Goal: Task Accomplishment & Management: Manage account settings

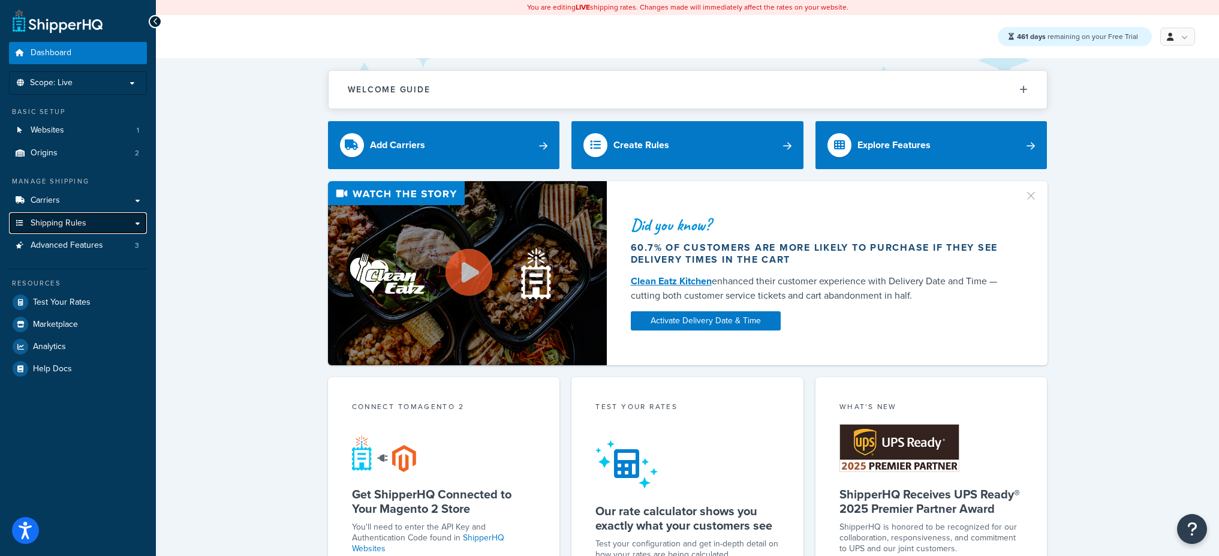
click at [116, 228] on link "Shipping Rules" at bounding box center [78, 223] width 138 height 22
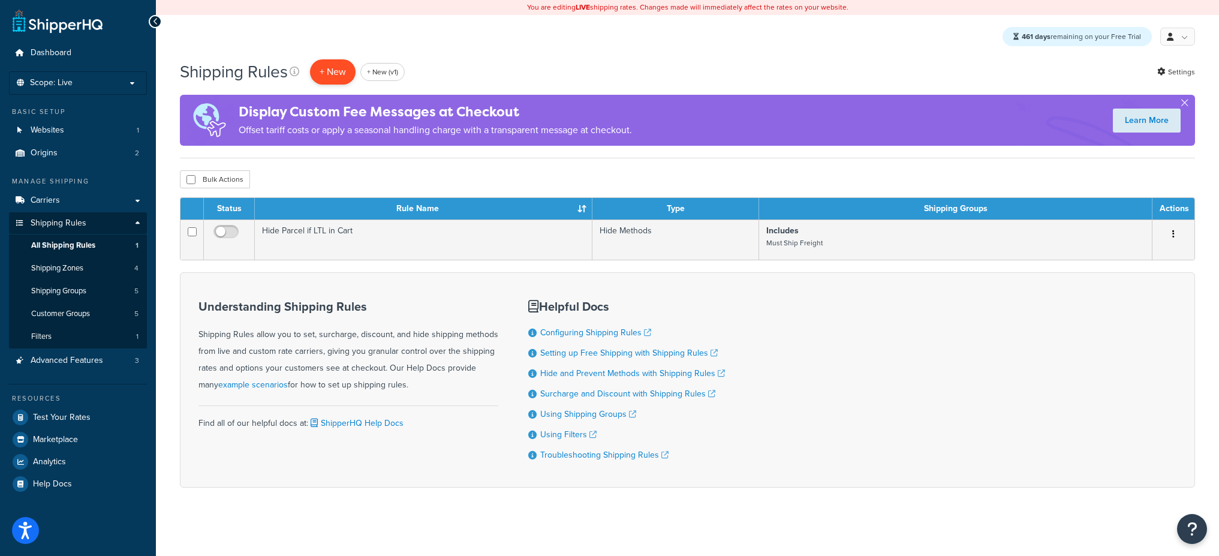
click at [316, 79] on p "+ New" at bounding box center [333, 71] width 46 height 25
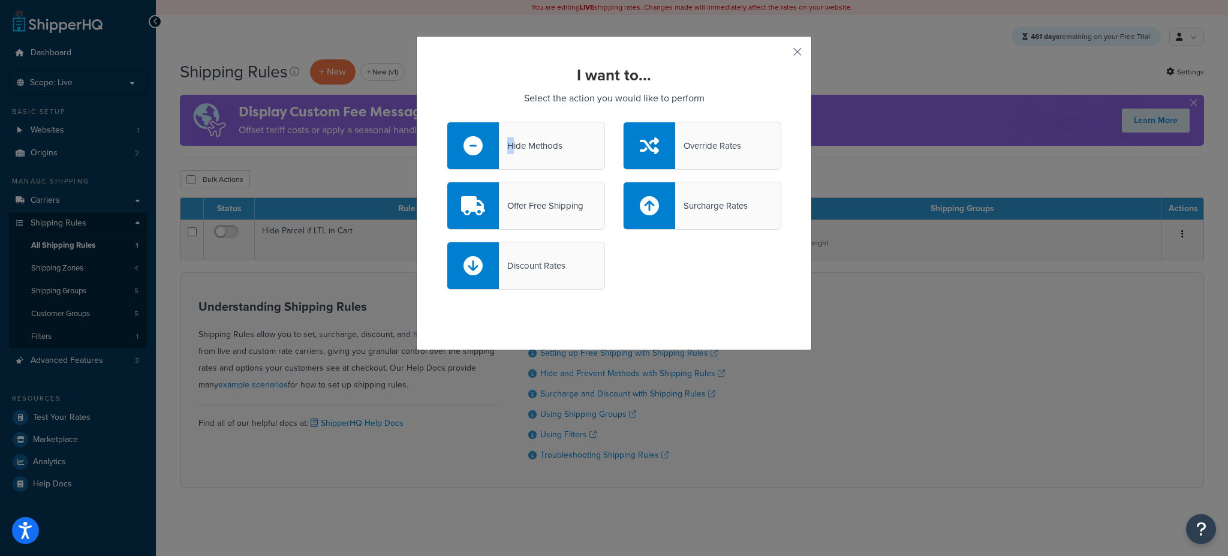
click at [507, 137] on div "Hide Methods" at bounding box center [531, 145] width 64 height 17
click at [534, 131] on div "Hide Methods" at bounding box center [526, 146] width 158 height 48
click at [0, 0] on input "Hide Methods" at bounding box center [0, 0] width 0 height 0
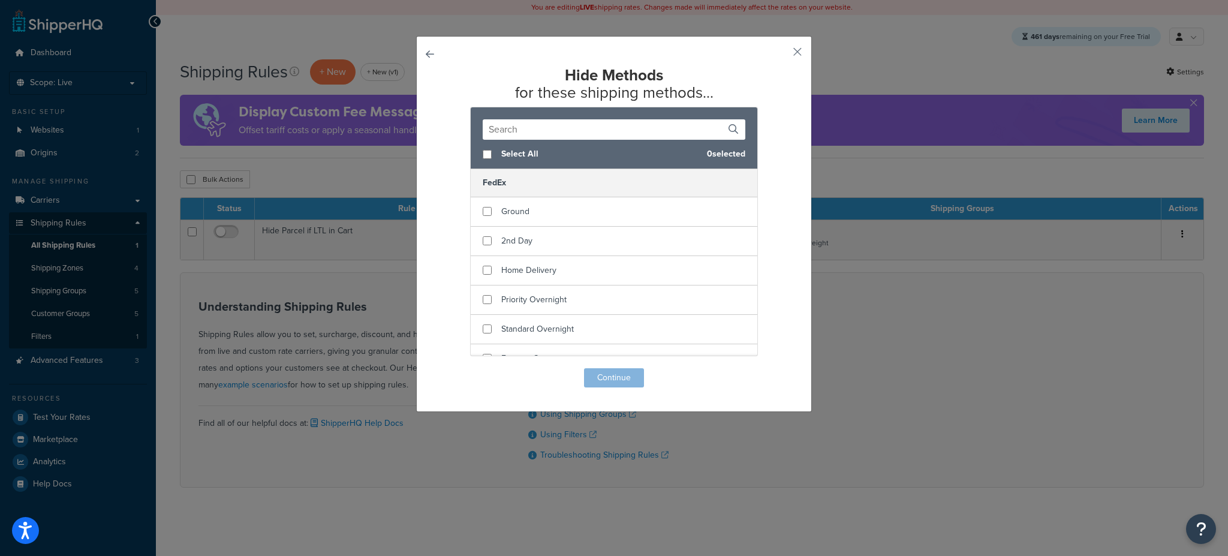
click at [485, 148] on div "Select All 0 selected" at bounding box center [614, 154] width 287 height 29
checkbox input "true"
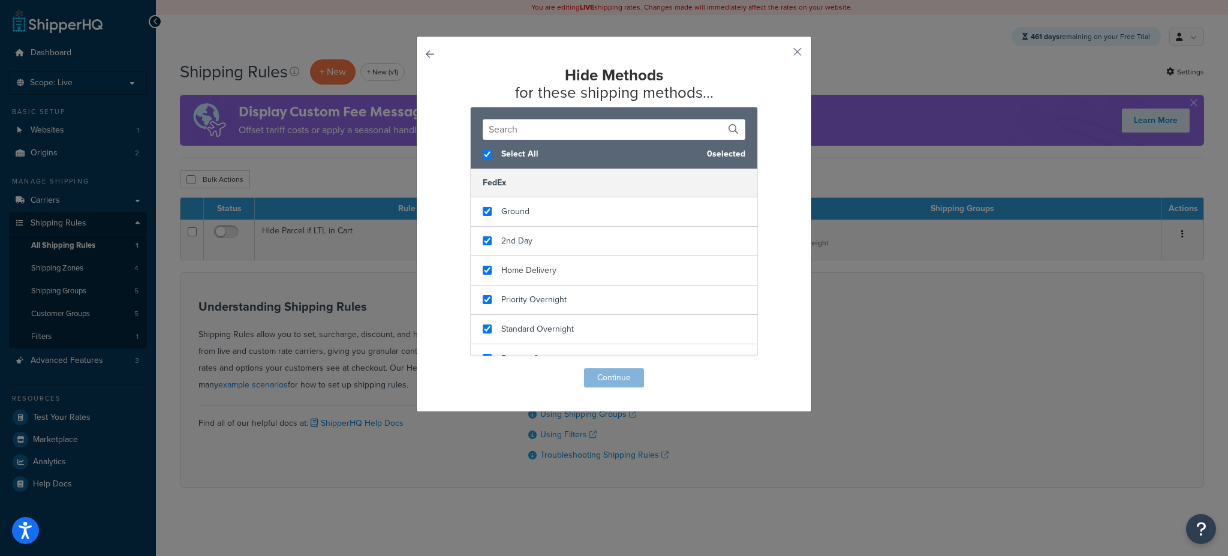
checkbox input "true"
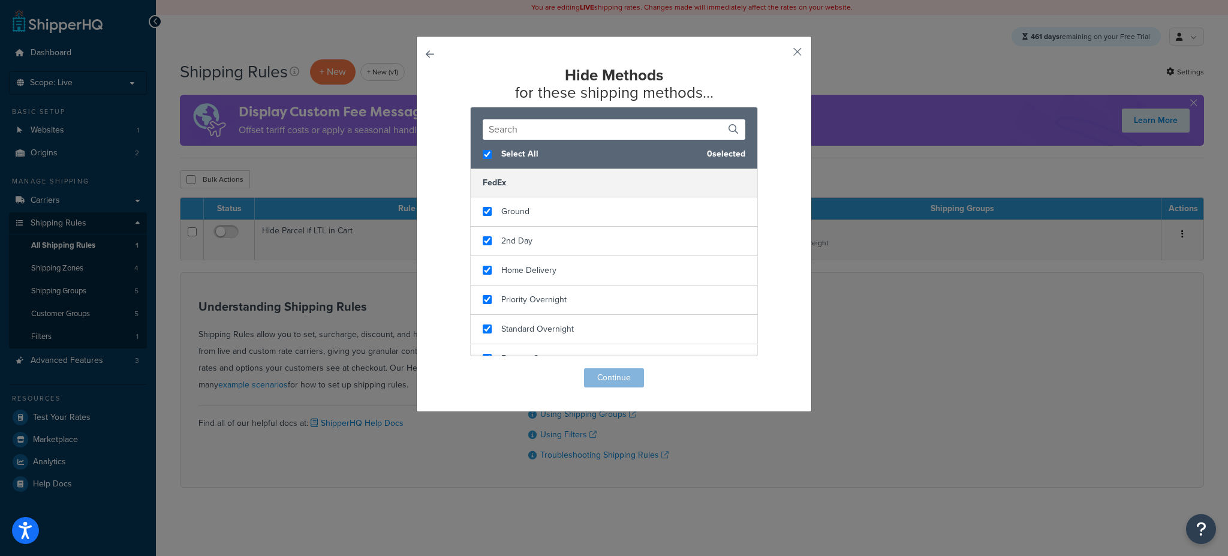
checkbox input "true"
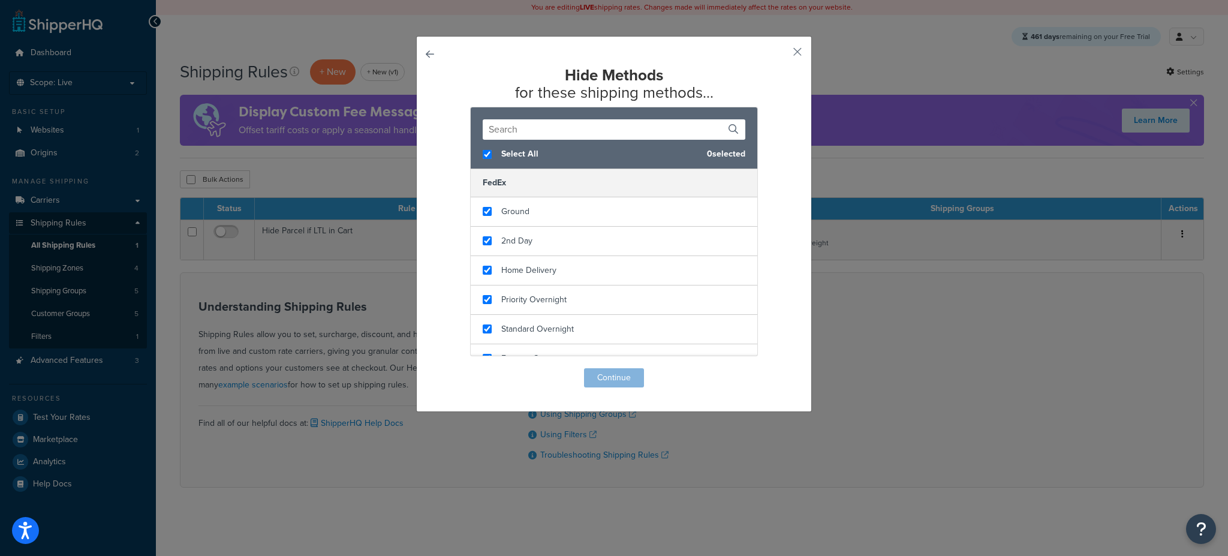
checkbox input "true"
click at [595, 389] on div "Hide Methods for these shipping methods... Select All 15 selected FedEx Ground …" at bounding box center [614, 224] width 396 height 376
click at [594, 378] on button "Continue" at bounding box center [614, 377] width 60 height 19
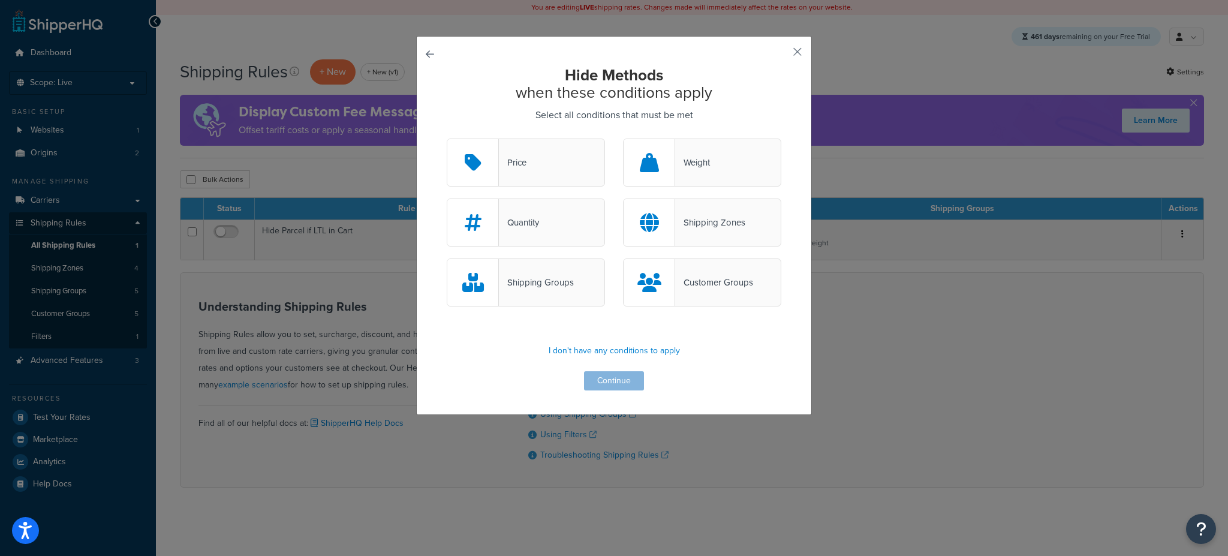
click at [568, 280] on div "Shipping Groups" at bounding box center [536, 282] width 75 height 17
click at [0, 0] on input "Shipping Groups" at bounding box center [0, 0] width 0 height 0
click at [609, 380] on button "Continue" at bounding box center [614, 380] width 60 height 19
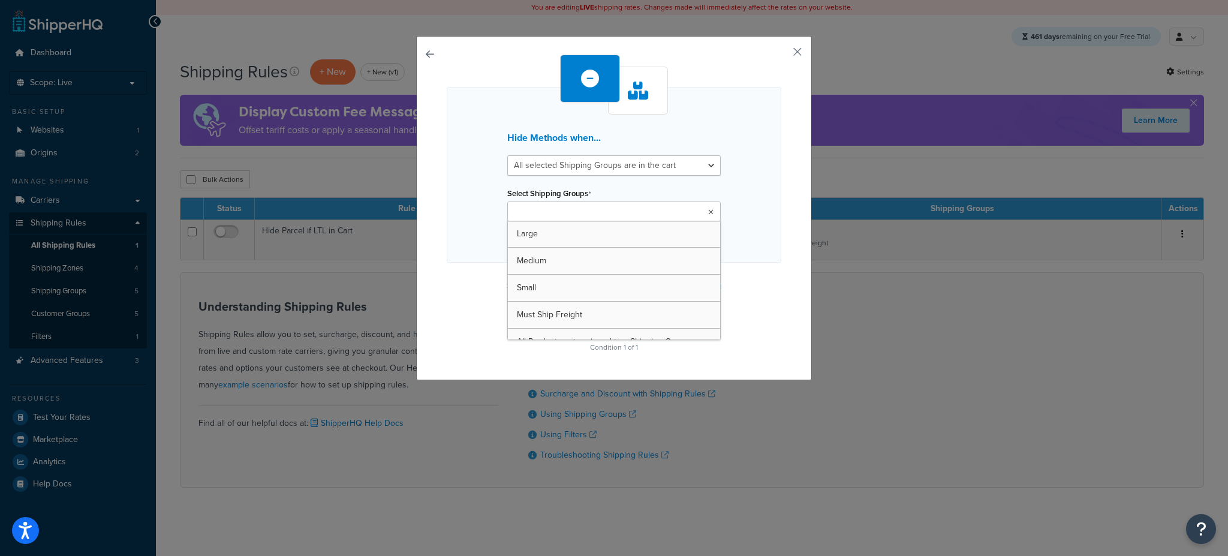
click at [564, 212] on input "Select Shipping Groups" at bounding box center [564, 212] width 106 height 13
click at [428, 288] on div "Hide Methods when... All selected Shipping Groups are in the cart Any selected …" at bounding box center [614, 209] width 396 height 347
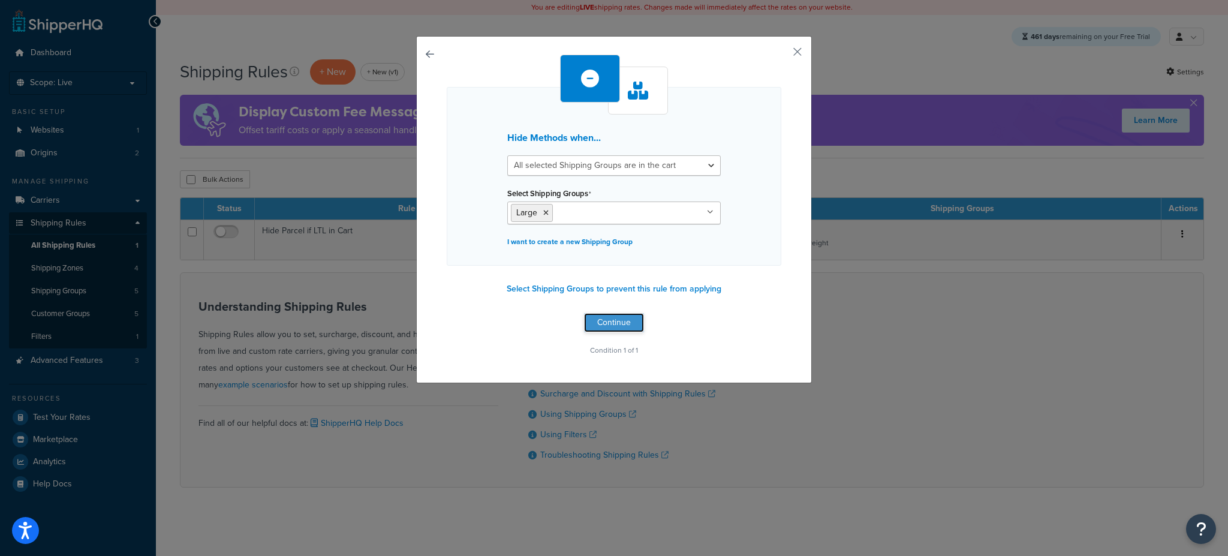
click at [606, 323] on button "Continue" at bounding box center [614, 322] width 60 height 19
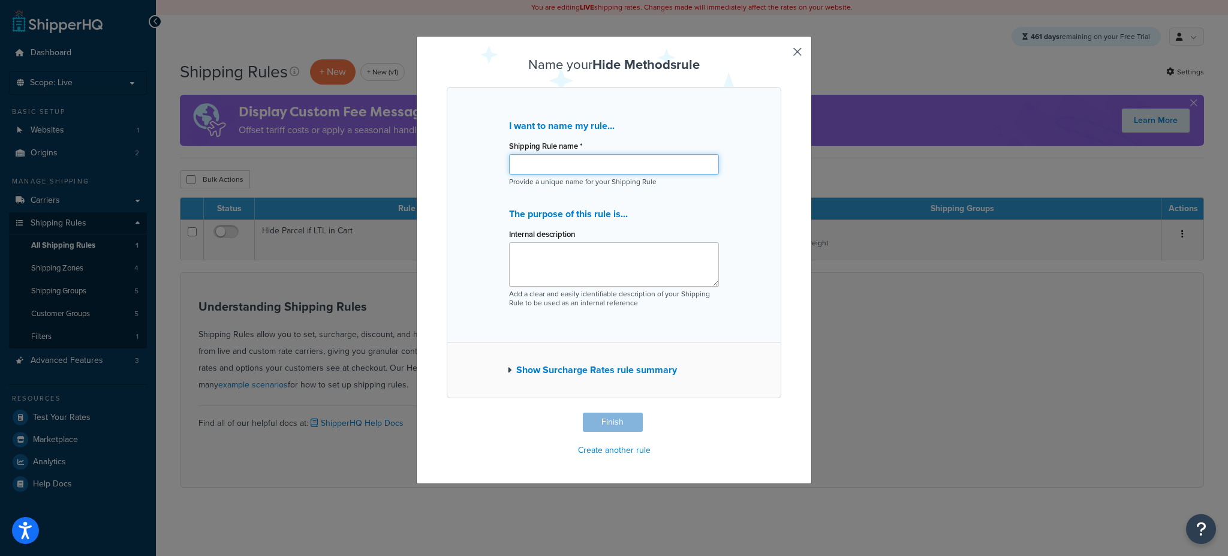
click at [558, 169] on input "Shipping Rule name *" at bounding box center [614, 164] width 210 height 20
type input "SHQ Test"
click at [613, 419] on button "Finish" at bounding box center [613, 422] width 60 height 19
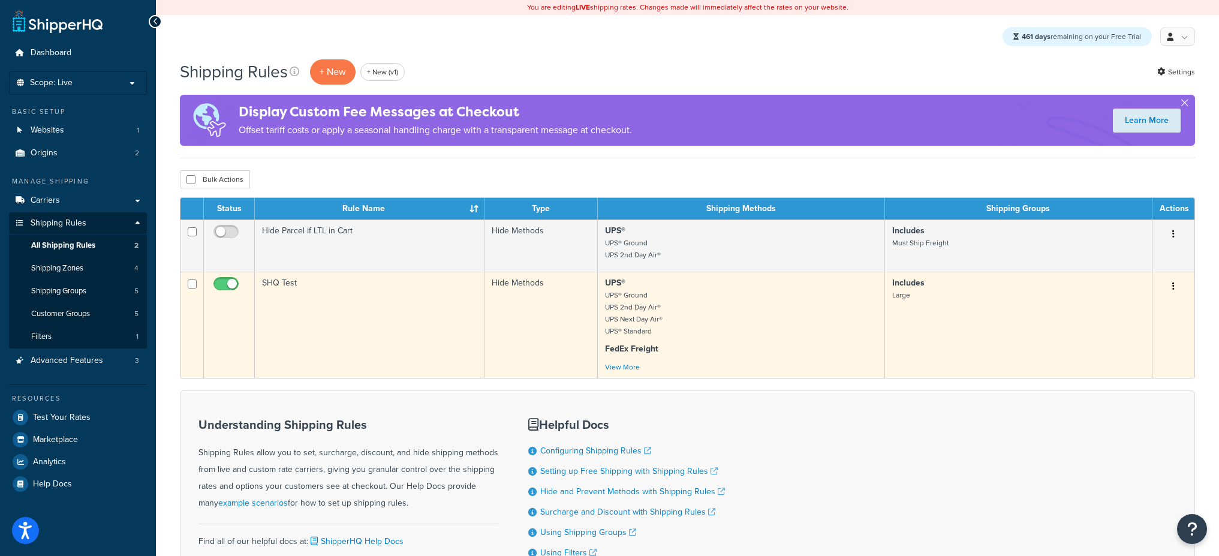
click at [357, 288] on td "SHQ Test" at bounding box center [370, 325] width 230 height 106
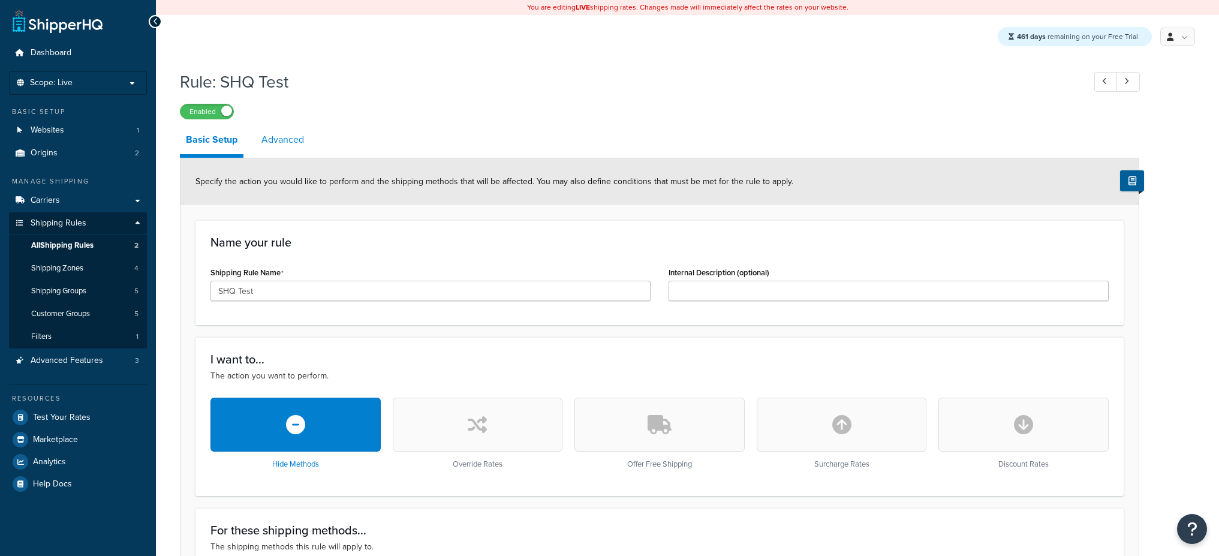
click at [269, 142] on link "Advanced" at bounding box center [282, 139] width 55 height 29
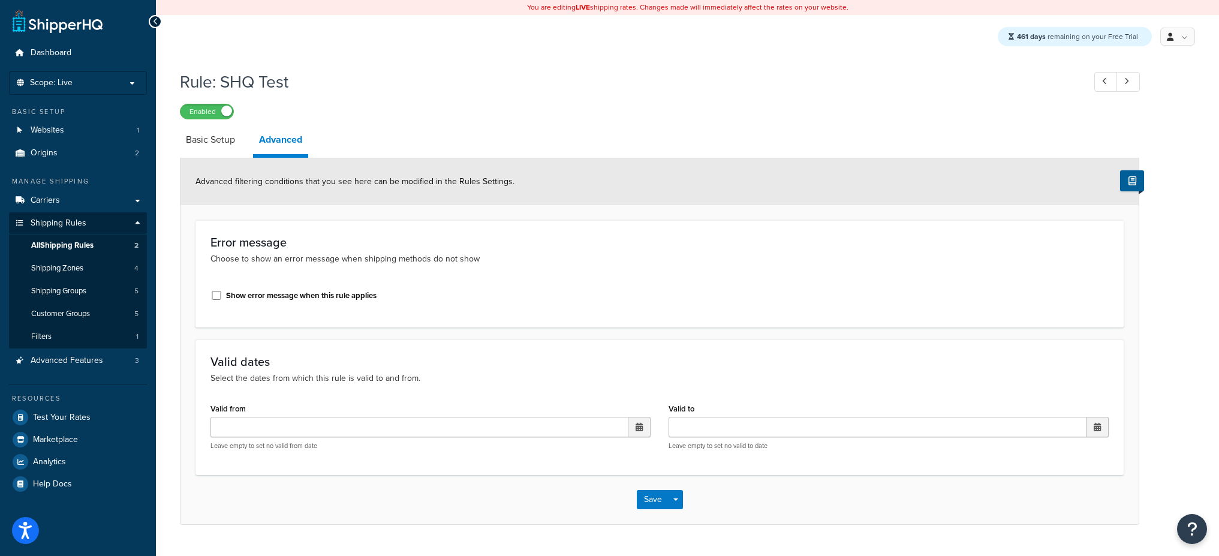
click at [237, 289] on div "Show error message when this rule applies" at bounding box center [430, 294] width 440 height 18
click at [240, 296] on label "Show error message when this rule applies" at bounding box center [301, 295] width 151 height 11
click at [222, 296] on input "Show error message when this rule applies" at bounding box center [216, 295] width 12 height 9
checkbox input "true"
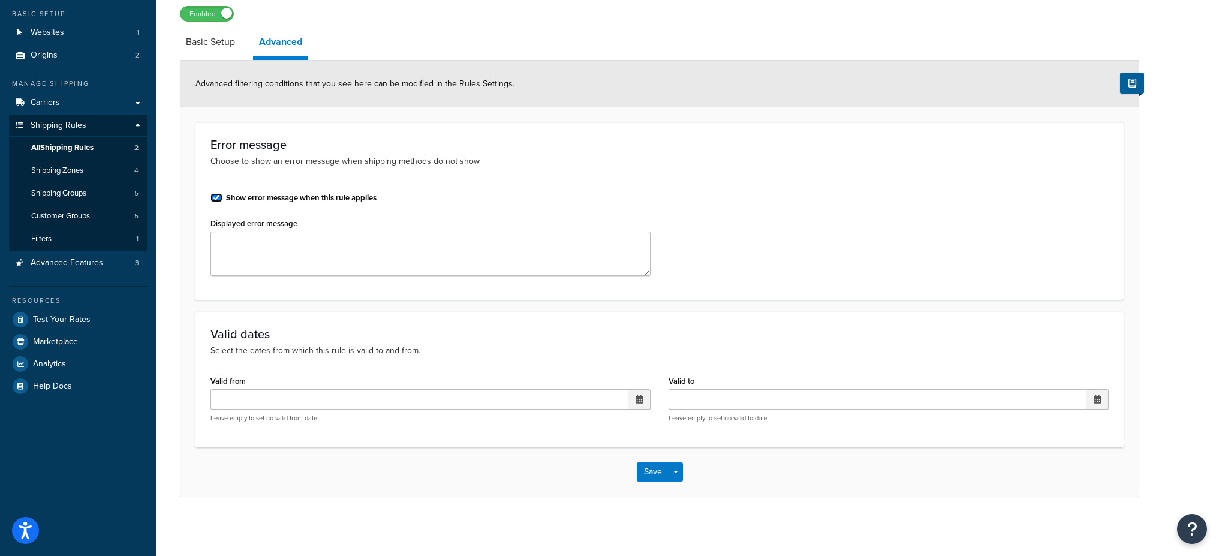
scroll to position [99, 0]
click at [285, 245] on textarea "Displayed error message" at bounding box center [430, 252] width 440 height 44
type textarea "Cannot ship Large item, call for custom quote"
click at [627, 471] on div "Save Save Dropdown Save and Edit Save and Duplicate Save and Create New" at bounding box center [660, 470] width 958 height 49
click at [662, 472] on button "Save" at bounding box center [653, 470] width 32 height 19
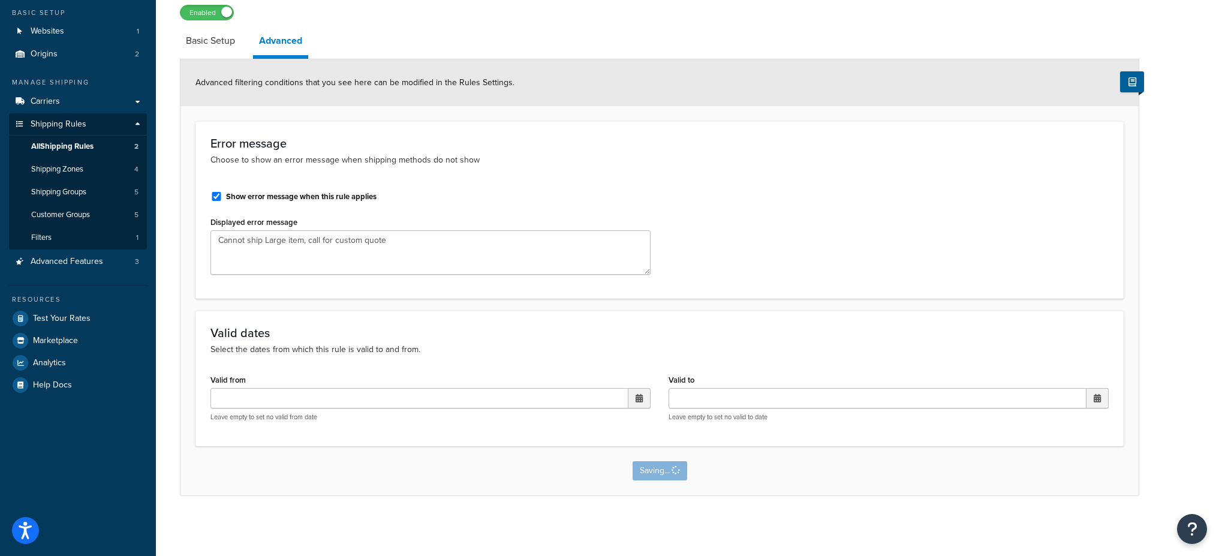
scroll to position [0, 0]
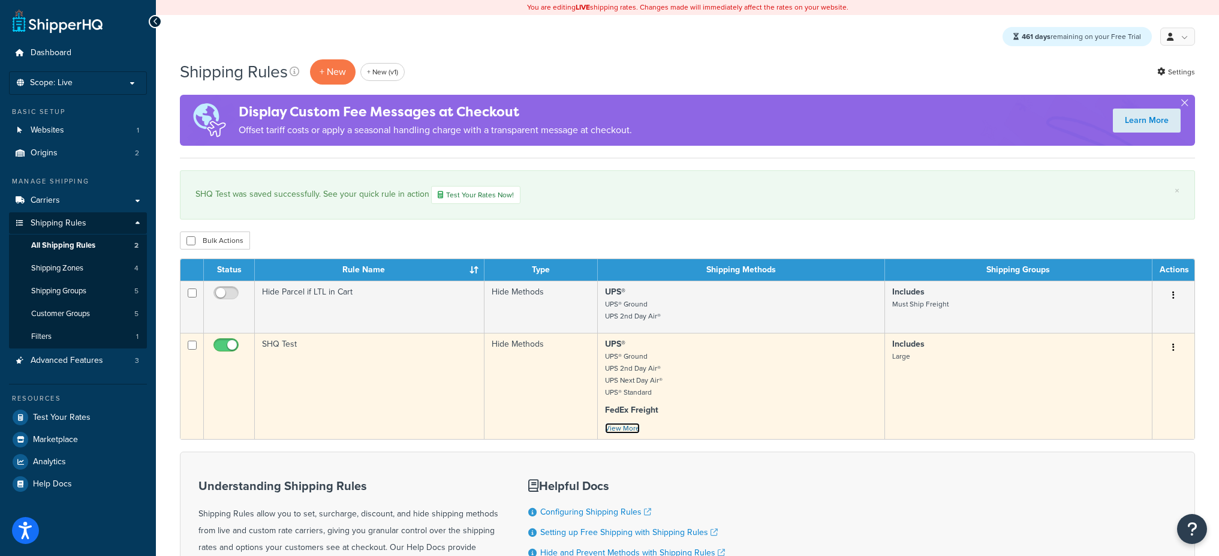
click at [625, 428] on link "View More" at bounding box center [622, 428] width 35 height 11
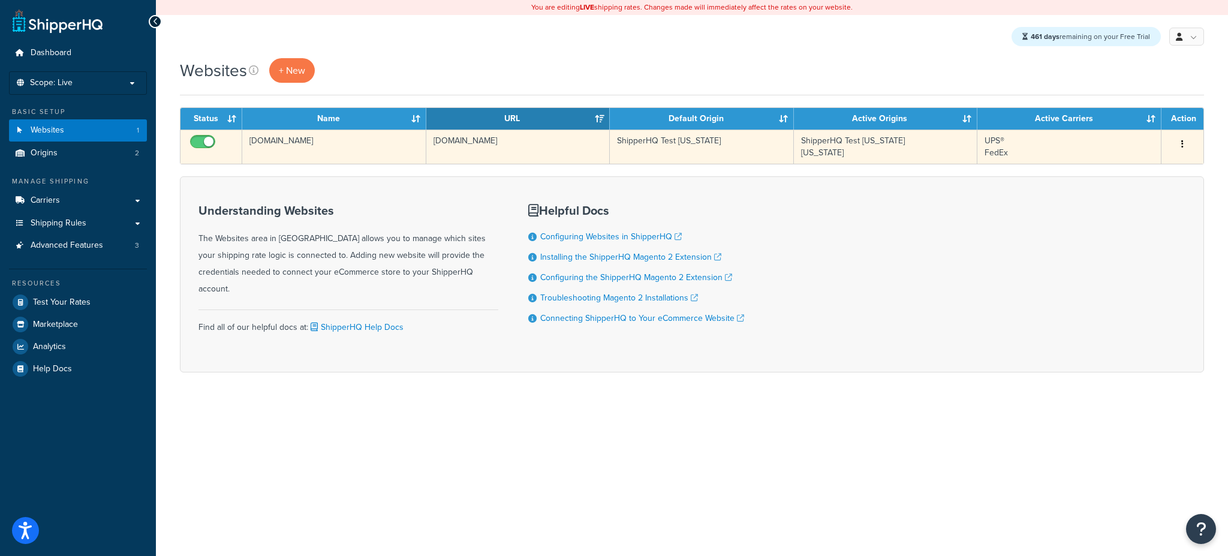
click at [375, 153] on td "[DOMAIN_NAME]" at bounding box center [334, 147] width 184 height 34
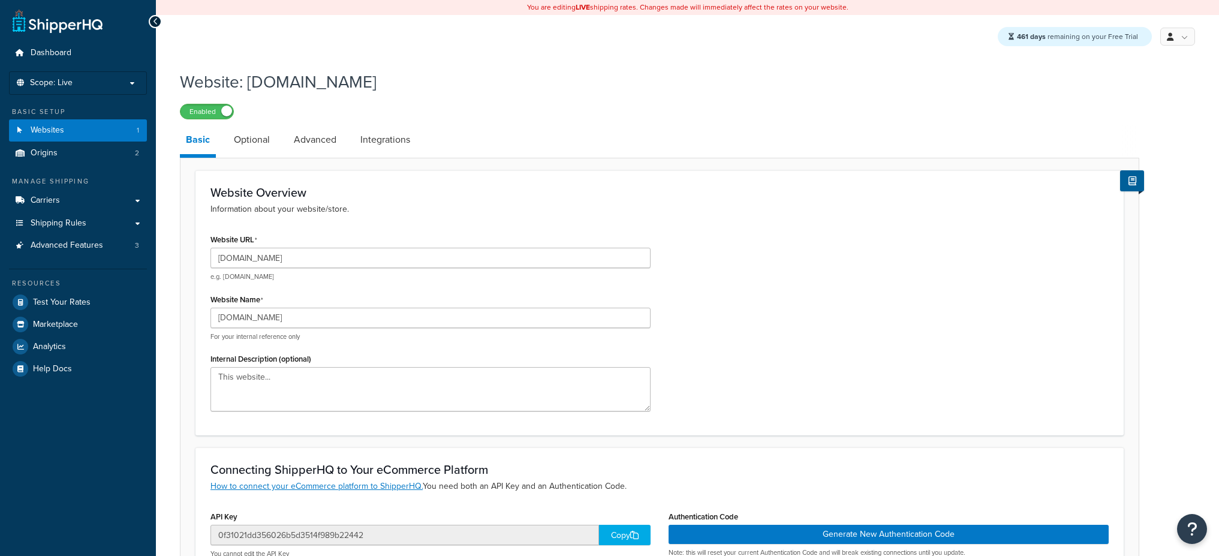
scroll to position [251, 0]
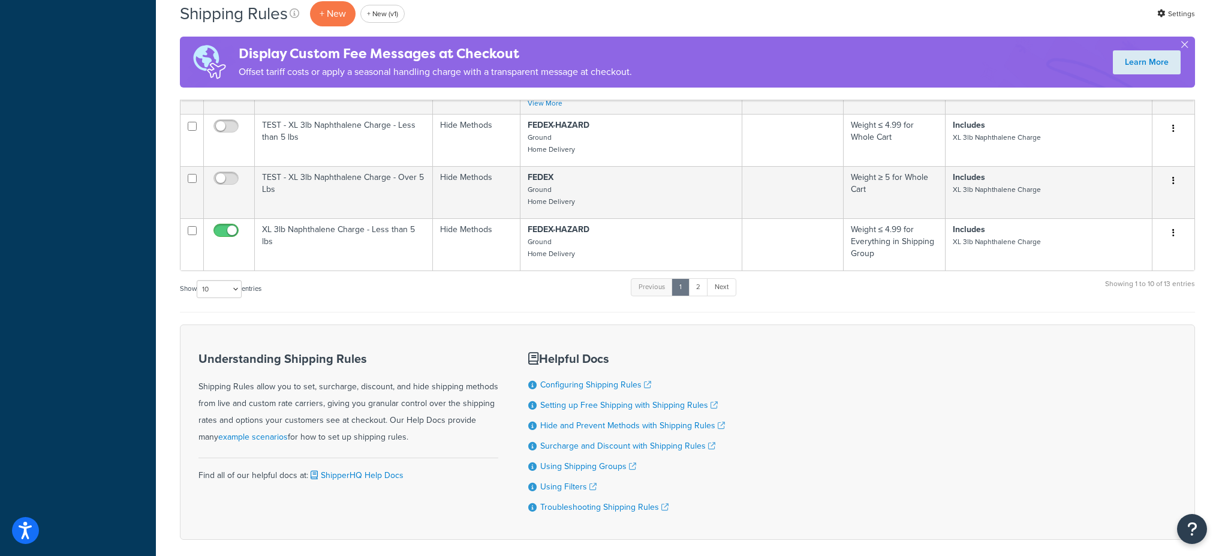
scroll to position [867, 0]
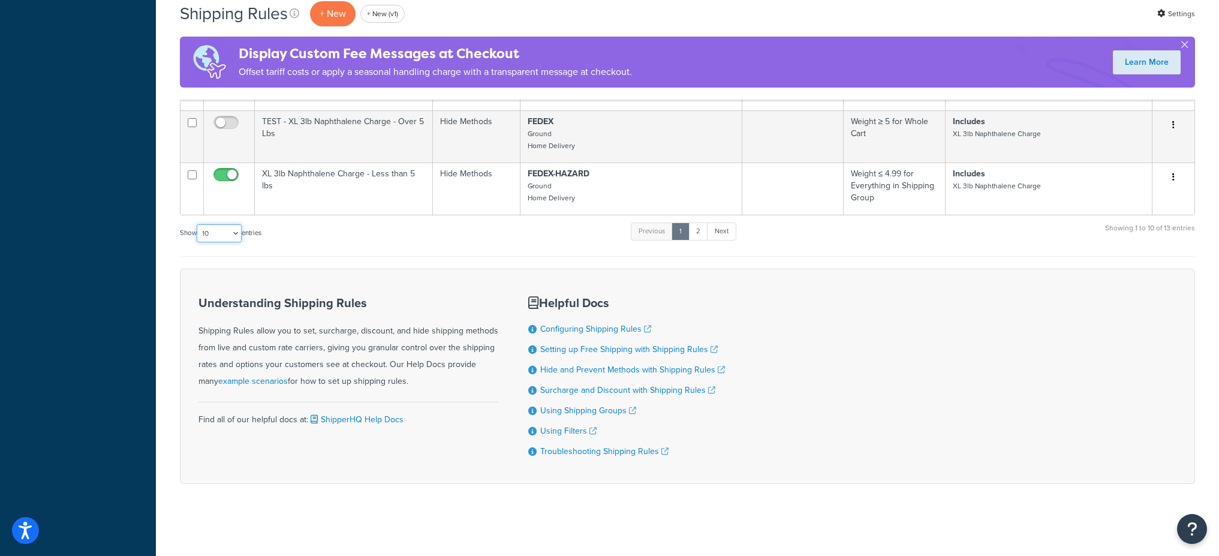
click at [212, 231] on select "10 15 25 50 100 1000" at bounding box center [219, 233] width 45 height 18
select select "1000"
click at [198, 224] on select "10 15 25 50 100 1000" at bounding box center [219, 233] width 45 height 18
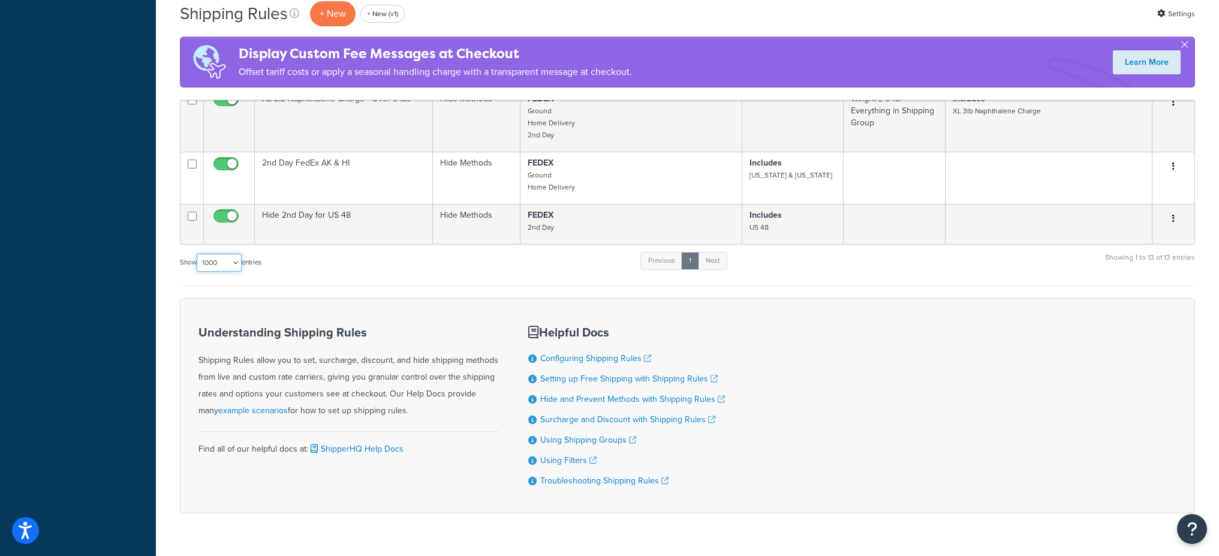
scroll to position [927, 0]
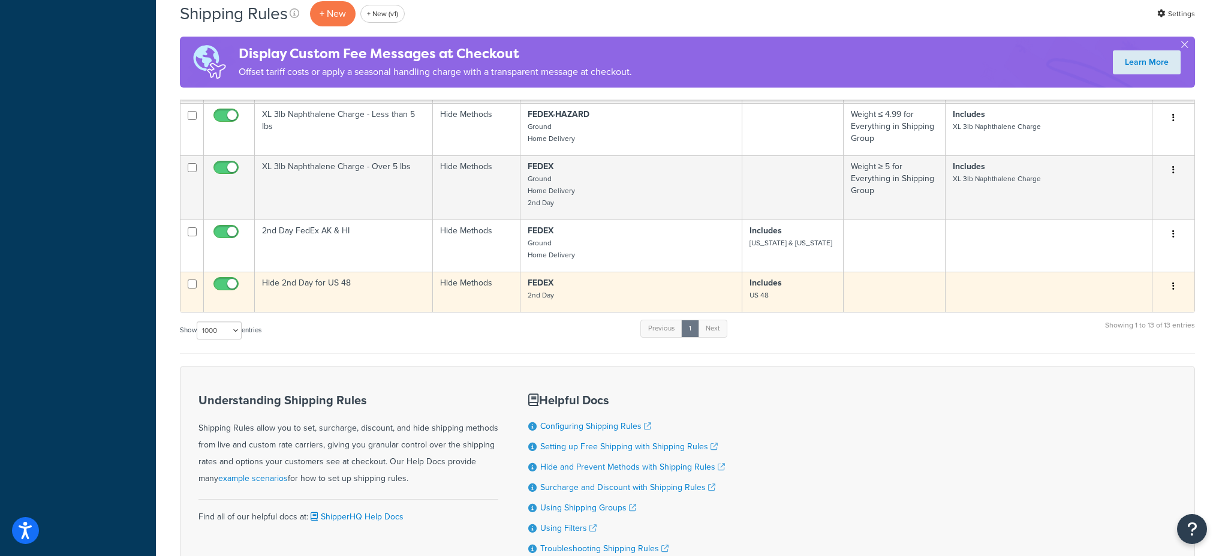
click at [354, 283] on td "Hide 2nd Day for US 48" at bounding box center [344, 292] width 178 height 40
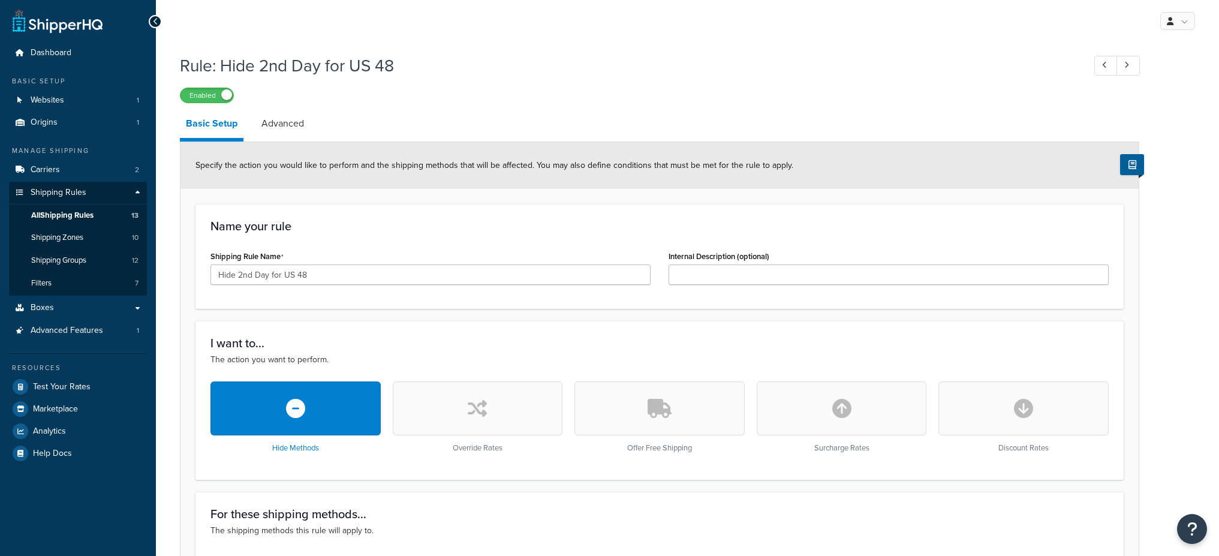
click at [282, 129] on link "Advanced" at bounding box center [282, 123] width 55 height 29
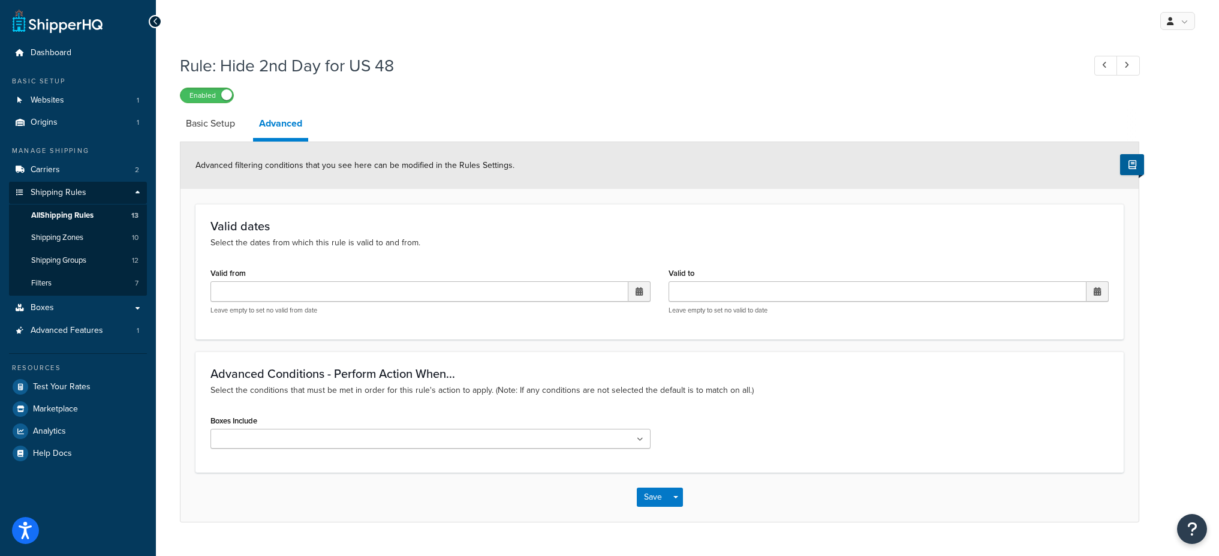
scroll to position [26, 0]
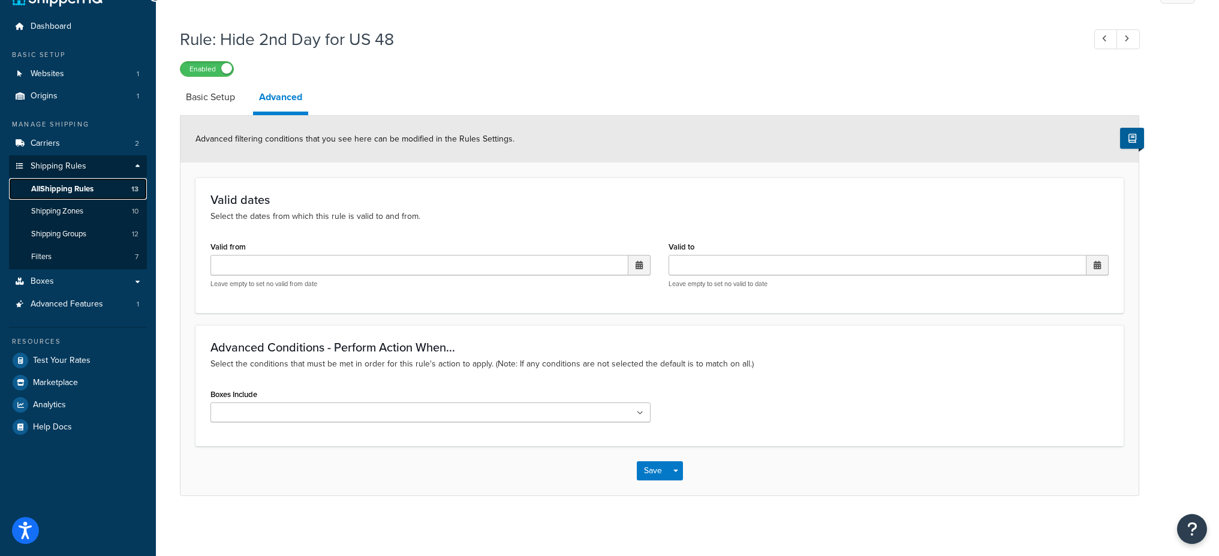
click at [115, 190] on link "All Shipping Rules 13" at bounding box center [78, 189] width 138 height 22
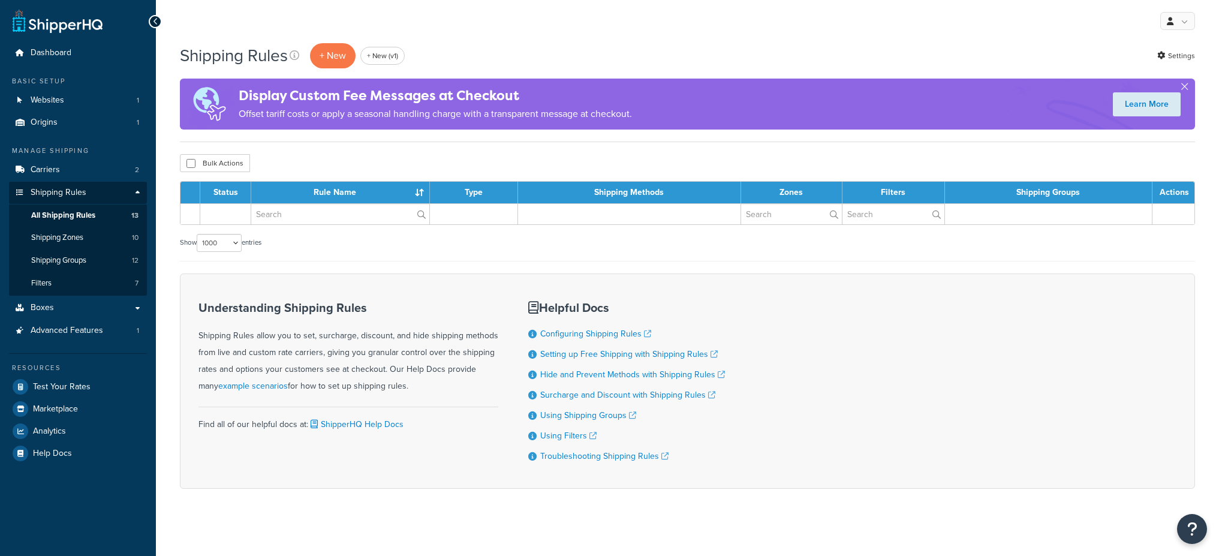
select select "1000"
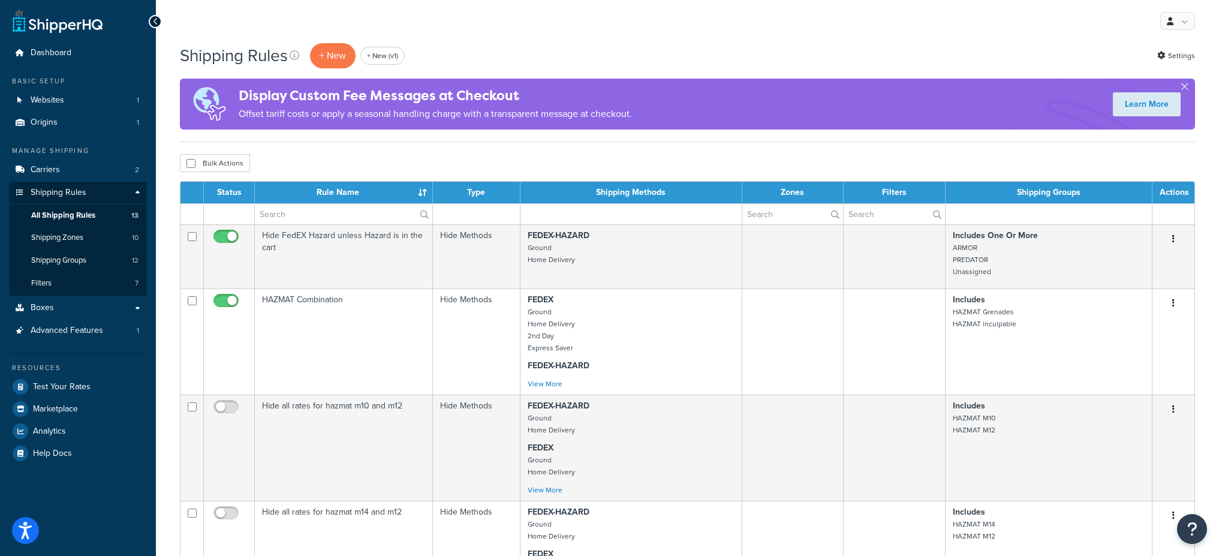
click at [1156, 60] on div "Shipping Rules + New + New (v1) Settings" at bounding box center [687, 56] width 1015 height 28
click at [1160, 56] on icon at bounding box center [1161, 56] width 8 height 8
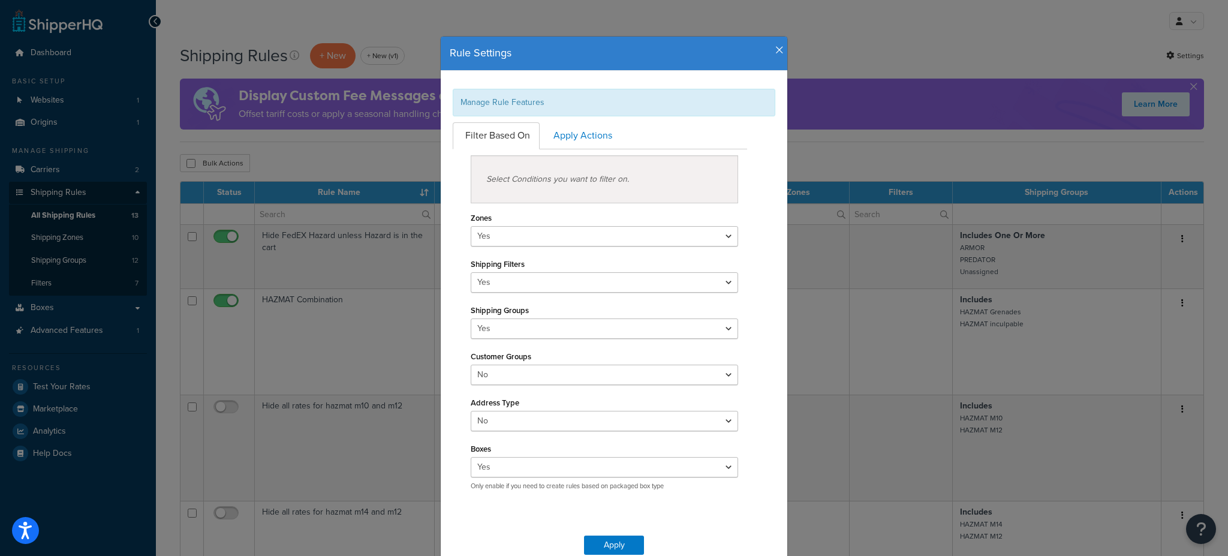
scroll to position [2, 0]
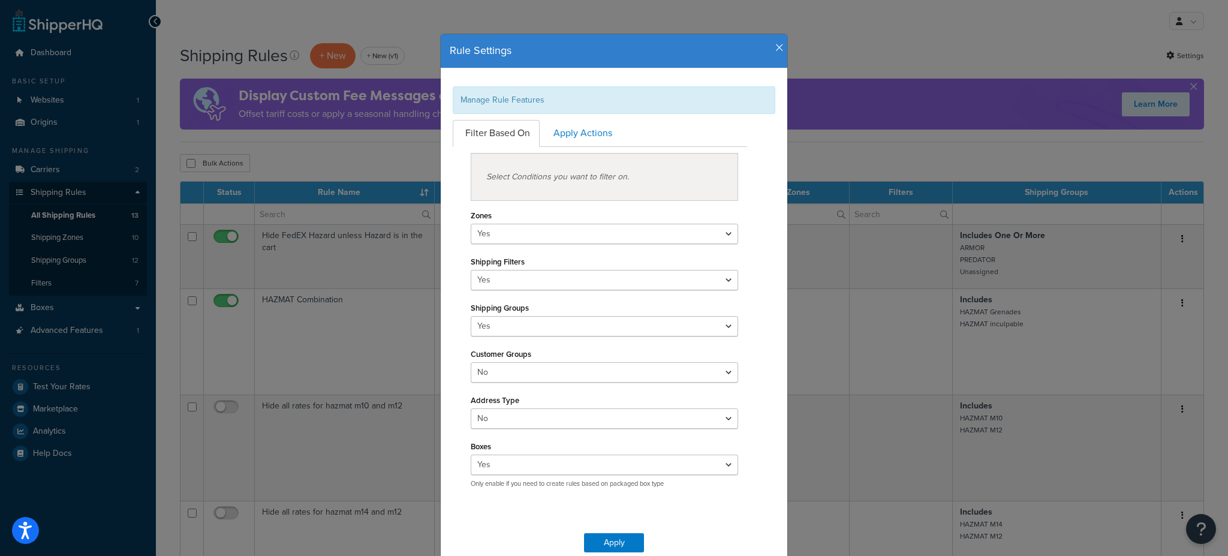
click at [768, 49] on h4 "Rule Settings" at bounding box center [614, 51] width 329 height 16
drag, startPoint x: 773, startPoint y: 49, endPoint x: 764, endPoint y: 54, distance: 10.2
click at [775, 49] on icon "button" at bounding box center [779, 48] width 8 height 11
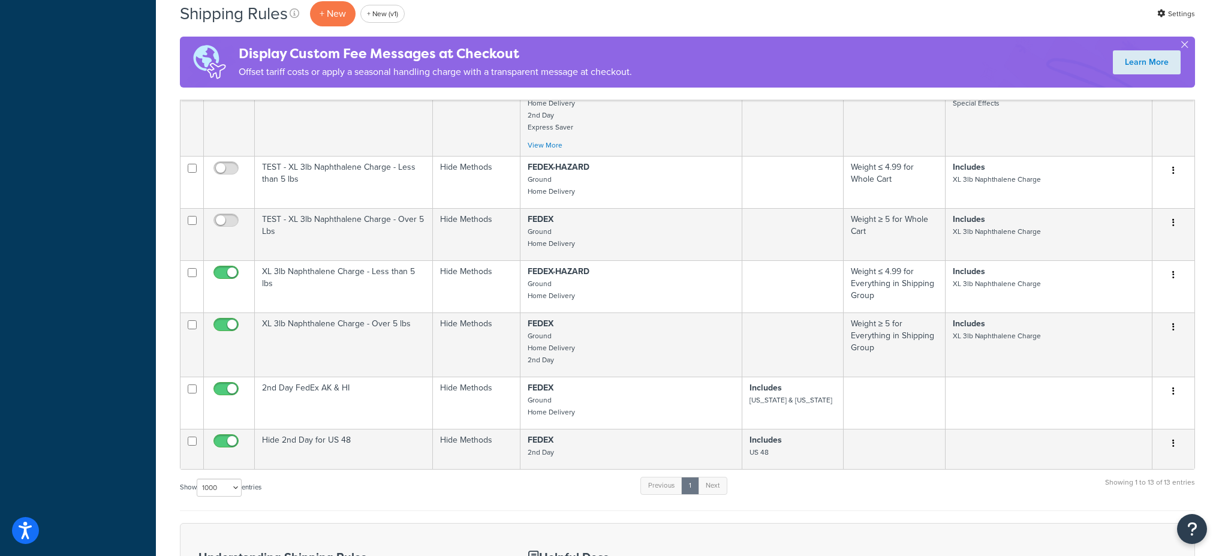
scroll to position [1024, 0]
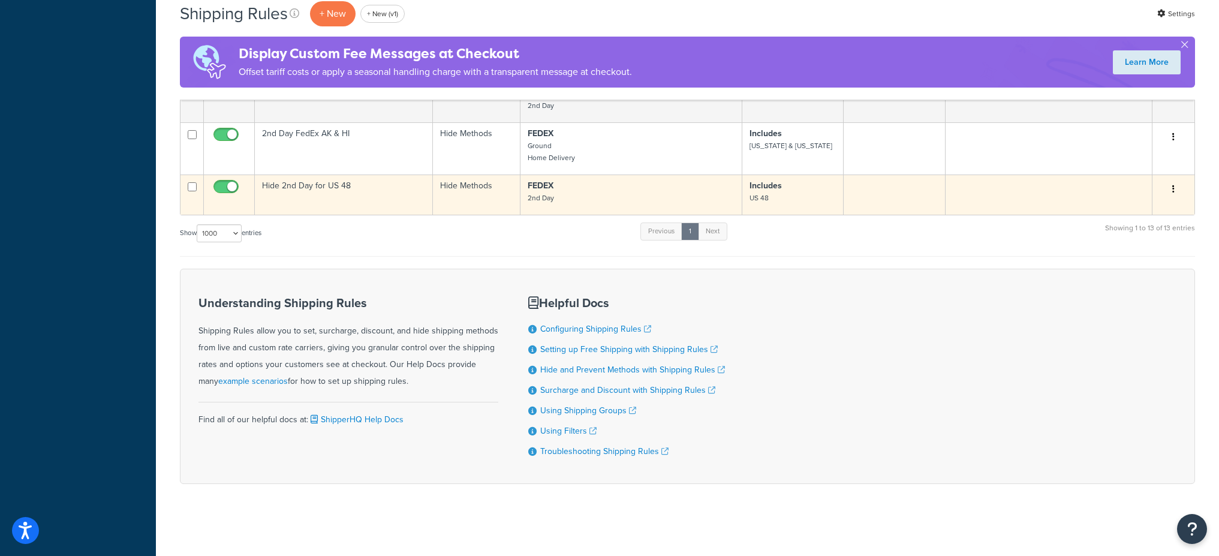
click at [342, 200] on td "Hide 2nd Day for US 48" at bounding box center [344, 195] width 178 height 40
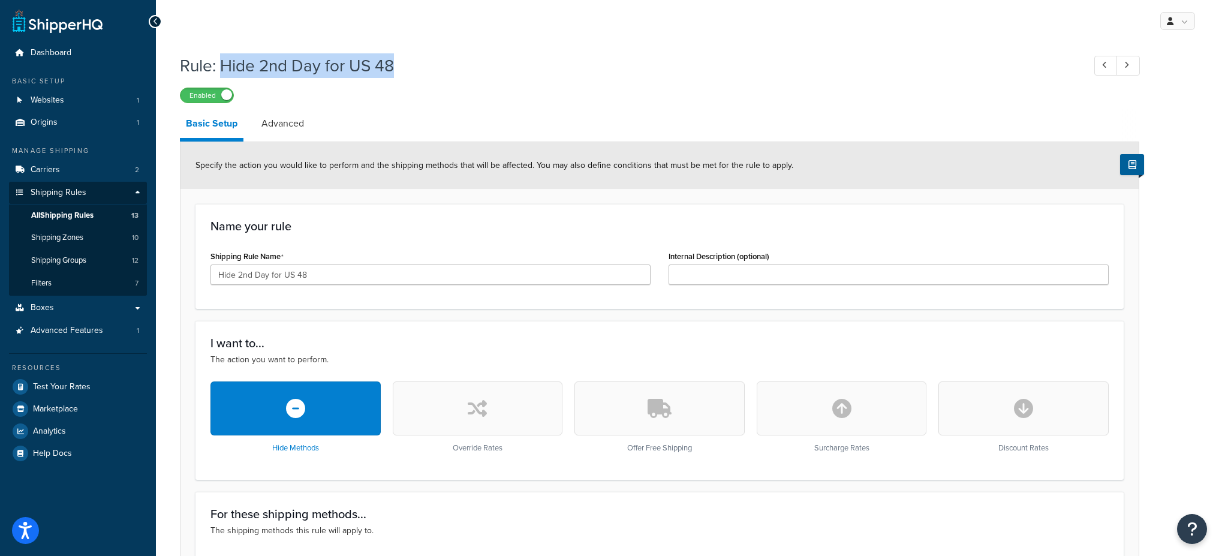
drag, startPoint x: 395, startPoint y: 75, endPoint x: 227, endPoint y: 74, distance: 167.9
click at [227, 74] on h1 "Rule: Hide 2nd Day for US 48" at bounding box center [626, 65] width 892 height 23
copy h1 "Hide 2nd Day for US 48"
click at [298, 134] on link "Advanced" at bounding box center [282, 123] width 55 height 29
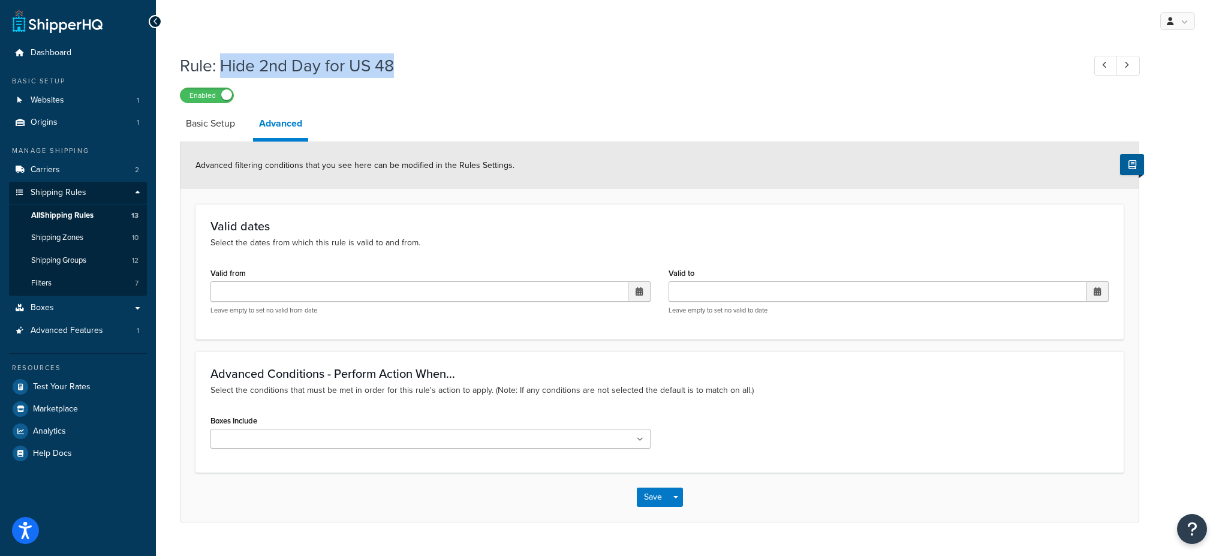
scroll to position [26, 0]
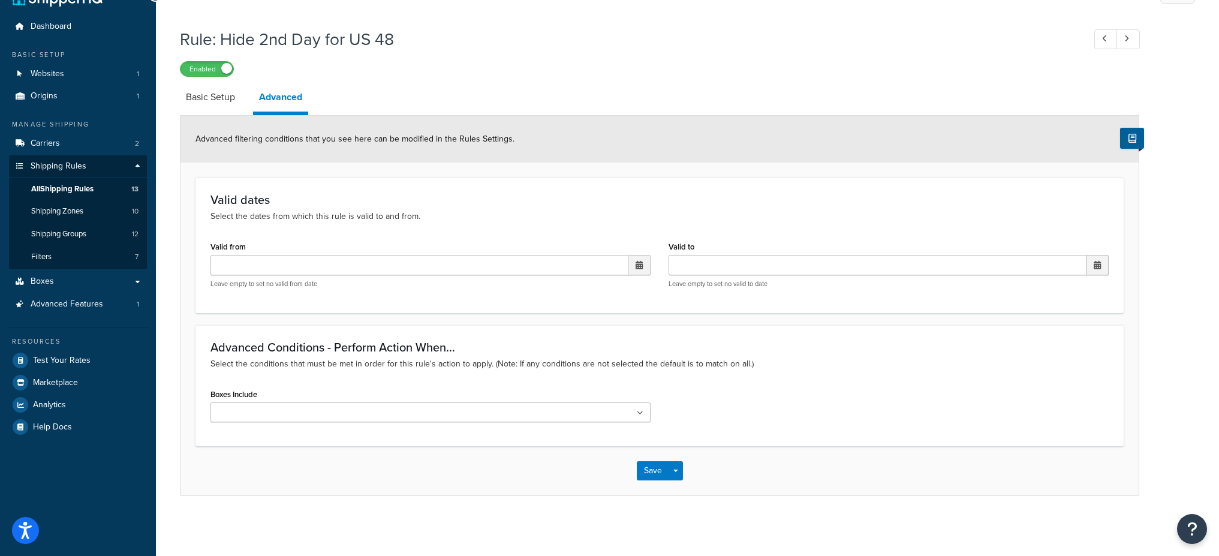
click at [810, 77] on div "Rule: Hide 2nd Day for US 48 Enabled Basic Setup Advanced Advanced filtering co…" at bounding box center [660, 259] width 960 height 474
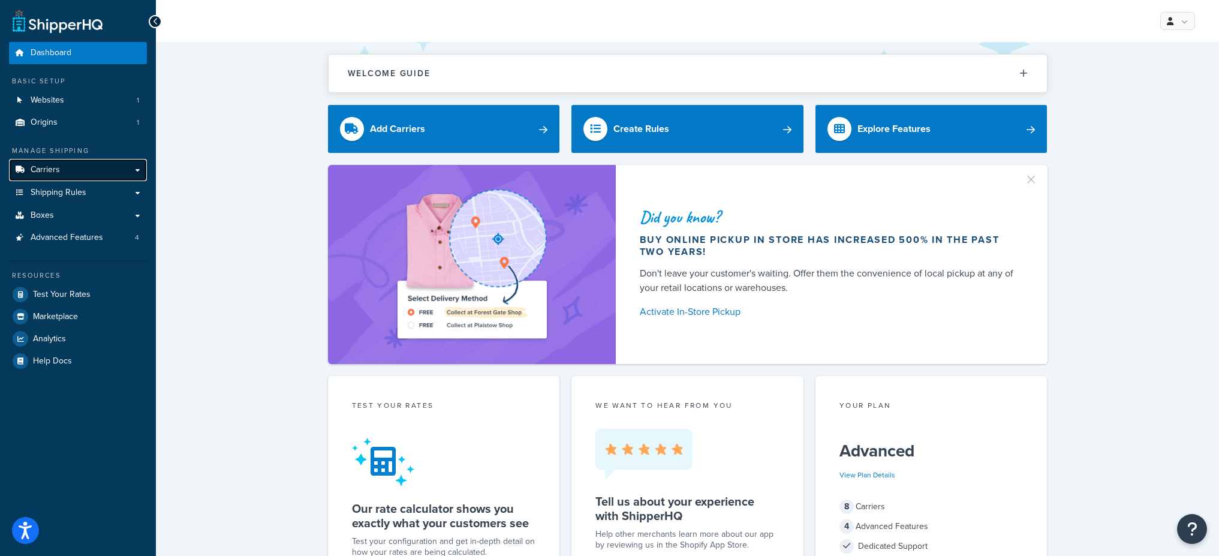
click at [103, 170] on link "Carriers" at bounding box center [78, 170] width 138 height 22
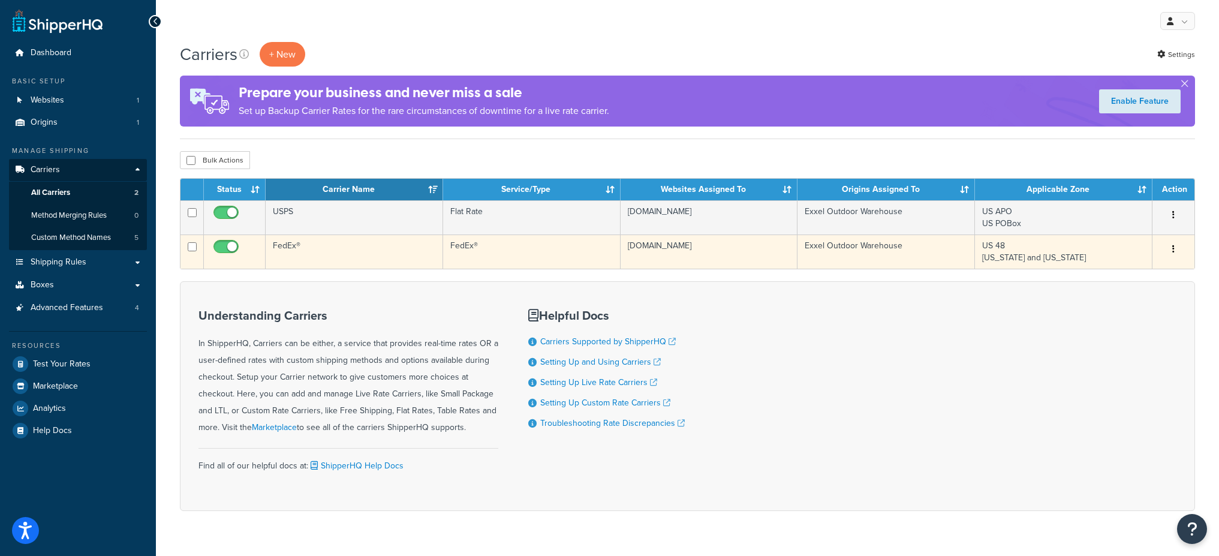
click at [318, 252] on td "FedEx®" at bounding box center [355, 251] width 178 height 34
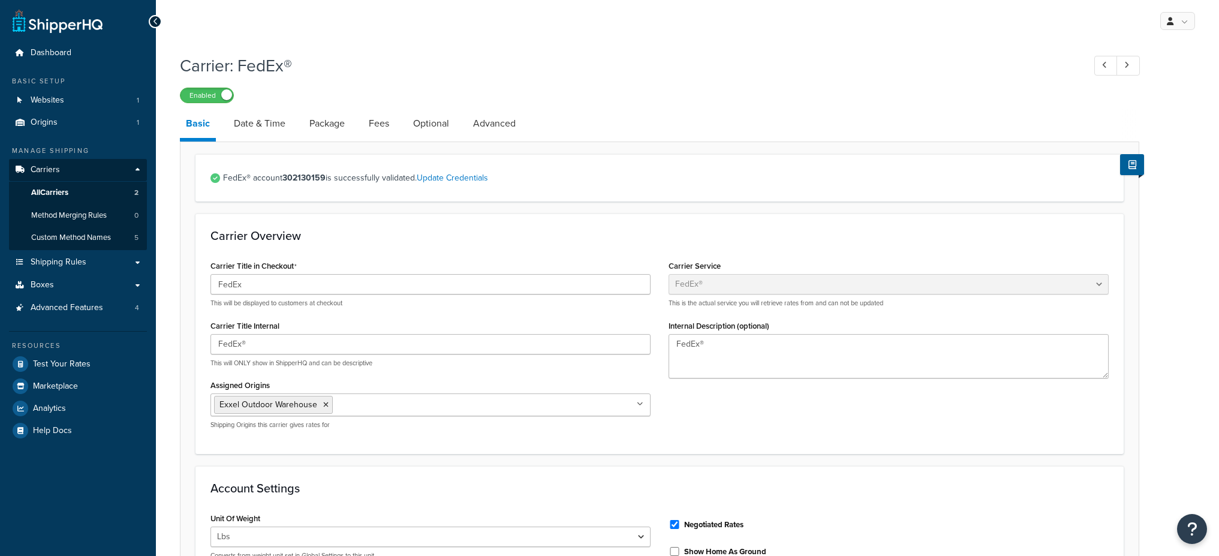
select select "fedEx"
select select "REGULAR_PICKUP"
select select "YOUR_PACKAGING"
click at [269, 132] on link "Date & Time" at bounding box center [260, 123] width 64 height 29
select select "yMd"
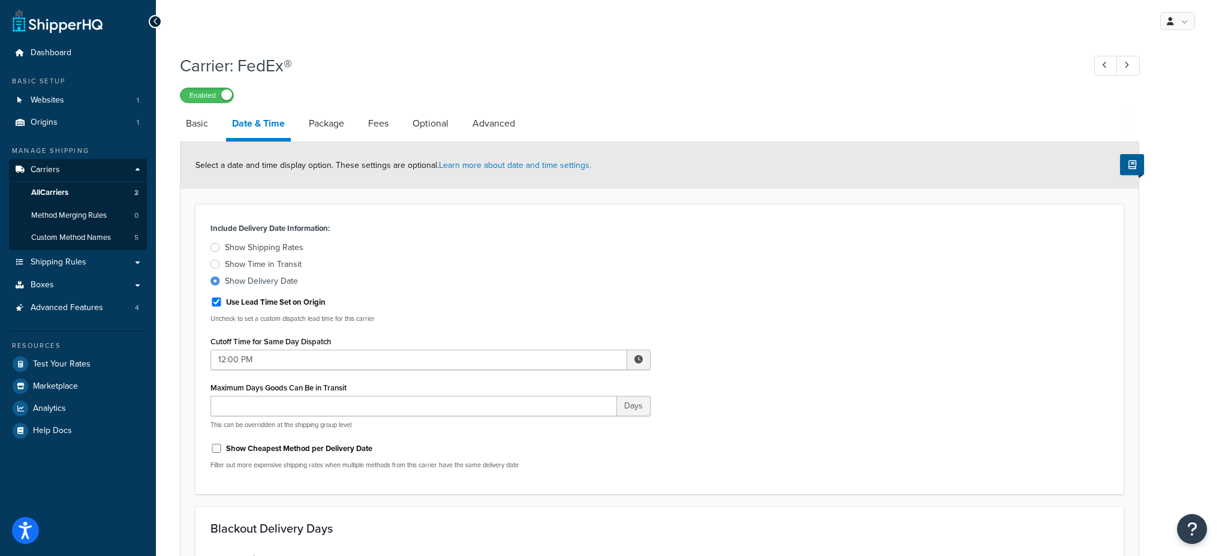
click at [197, 131] on link "Basic" at bounding box center [197, 123] width 34 height 29
select select "fedEx"
select select "REGULAR_PICKUP"
select select "YOUR_PACKAGING"
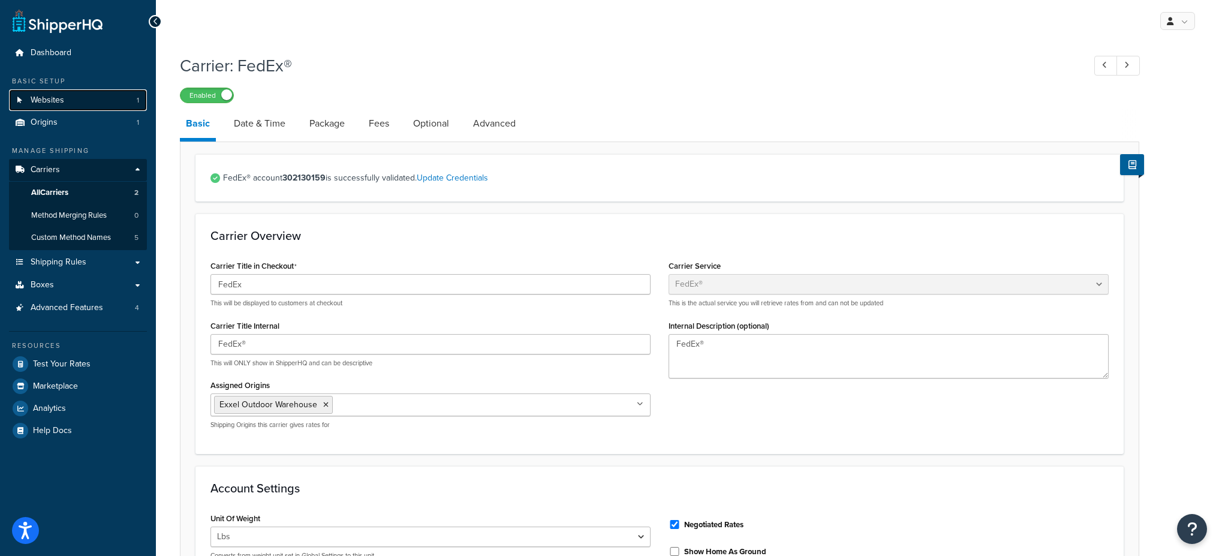
click at [73, 96] on link "Websites 1" at bounding box center [78, 100] width 138 height 22
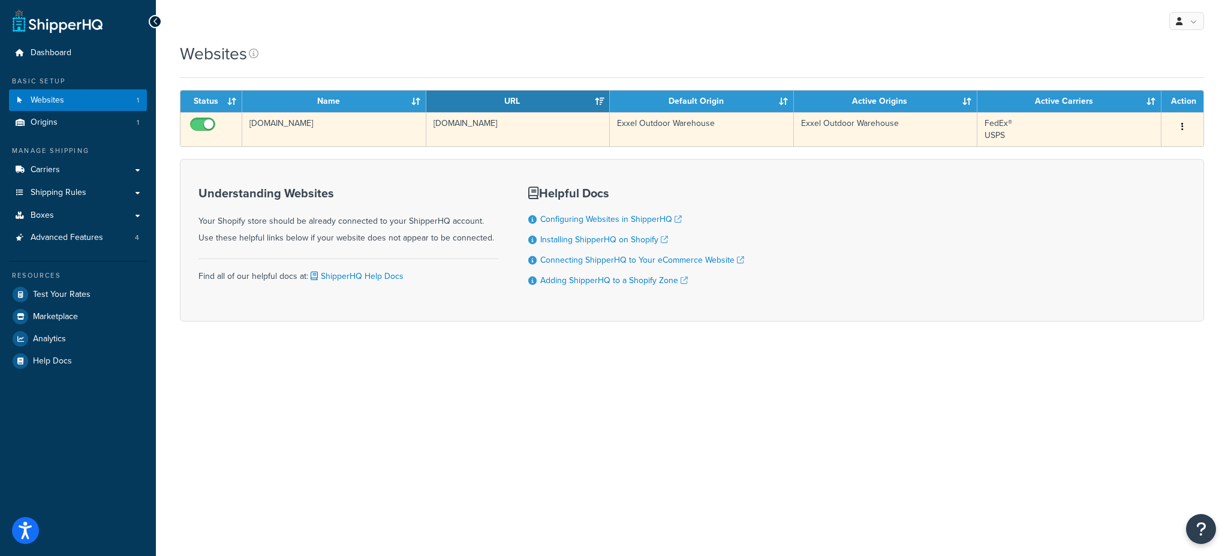
click at [513, 133] on td "[DOMAIN_NAME]" at bounding box center [518, 129] width 184 height 34
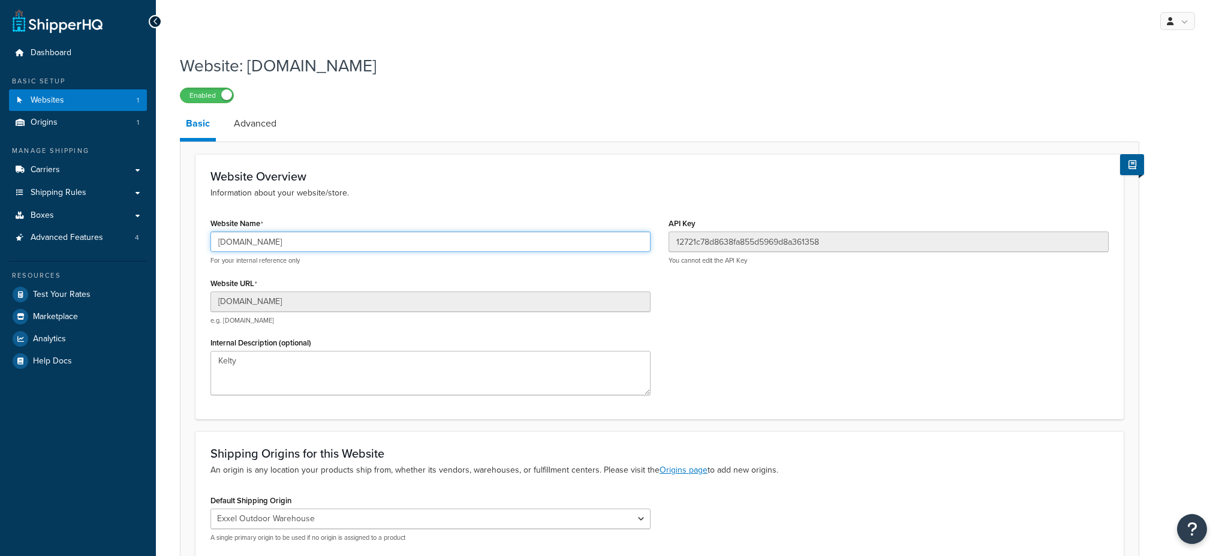
click at [315, 239] on input "[DOMAIN_NAME]" at bounding box center [430, 241] width 440 height 20
click at [314, 239] on input "[DOMAIN_NAME]" at bounding box center [430, 241] width 440 height 20
